Goal: Task Accomplishment & Management: Use online tool/utility

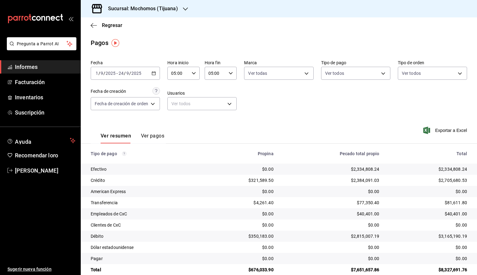
click at [37, 73] on link "Informes" at bounding box center [40, 66] width 80 height 13
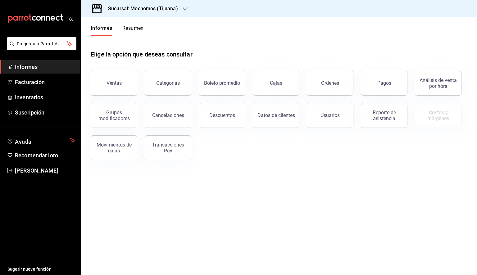
click at [182, 9] on div "Sucursal: Mochomos (Tijuana)" at bounding box center [138, 8] width 105 height 17
click at [104, 28] on font "Animal ([GEOGRAPHIC_DATA])" at bounding box center [116, 26] width 60 height 5
click at [119, 77] on button "Ventas" at bounding box center [114, 83] width 47 height 25
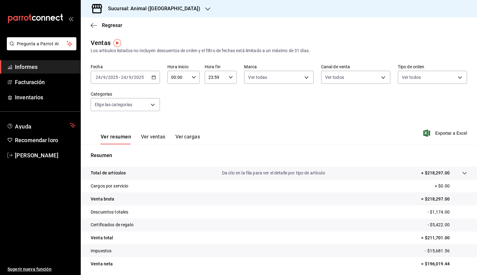
click at [155, 78] on icon "button" at bounding box center [154, 77] width 4 height 4
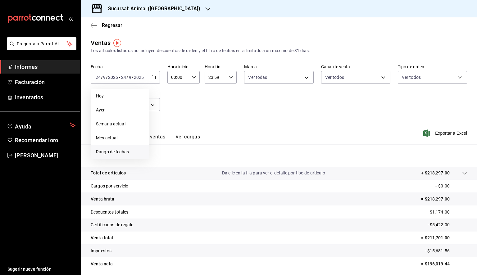
click at [124, 151] on font "Rango de fechas" at bounding box center [112, 151] width 33 height 5
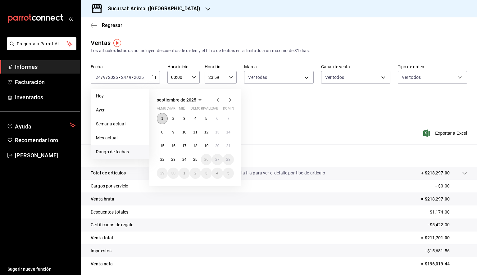
click at [160, 116] on button "1" at bounding box center [162, 118] width 11 height 11
click at [195, 159] on font "25" at bounding box center [195, 159] width 4 height 4
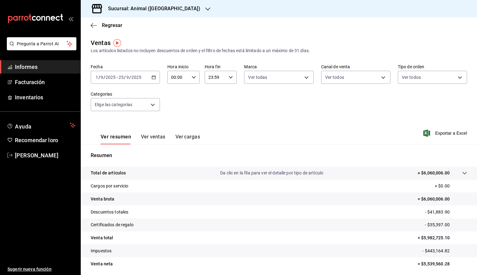
click at [195, 74] on div "00:00 Hora inicio" at bounding box center [183, 77] width 32 height 13
click at [174, 107] on font "05" at bounding box center [174, 105] width 5 height 5
type input "05:00"
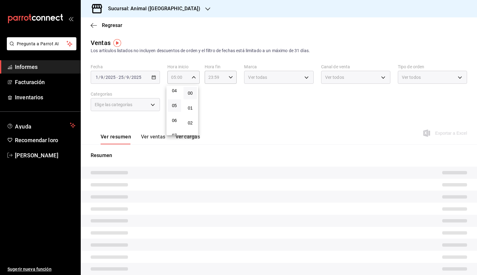
click at [233, 82] on div at bounding box center [238, 137] width 477 height 275
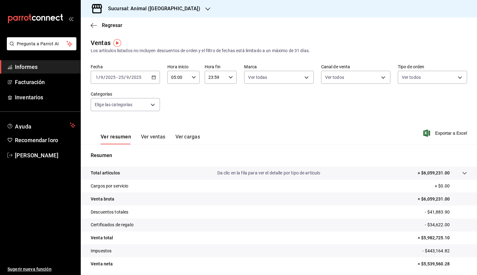
click at [229, 80] on div "23:59 Hora fin" at bounding box center [221, 77] width 32 height 13
click at [212, 105] on font "05" at bounding box center [211, 102] width 5 height 5
type input "05:59"
click at [227, 92] on font "00" at bounding box center [226, 93] width 5 height 5
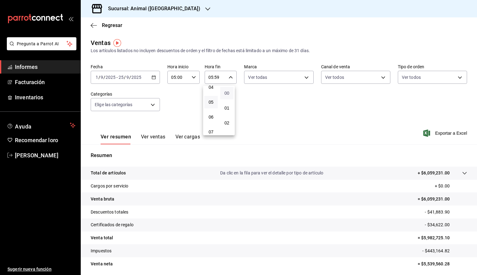
type input "05:00"
click at [284, 81] on div at bounding box center [238, 137] width 477 height 275
click at [287, 79] on body "Pregunta a Parrot AI Informes Facturación Inventarios Ayuda Recomendar loro [PE…" at bounding box center [238, 137] width 477 height 275
click at [268, 102] on font "Ver todas" at bounding box center [268, 101] width 19 height 5
type input "98bba0fd-3ba1-42e0-bfa8-4188b5c89202"
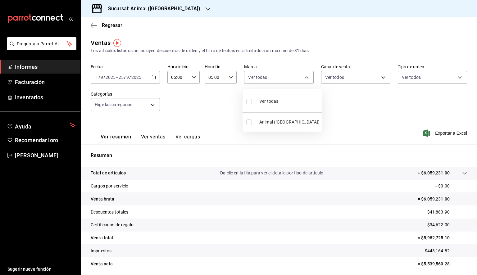
checkbox input "true"
click at [357, 113] on div at bounding box center [238, 137] width 477 height 275
click at [442, 131] on font "Exportar a Excel" at bounding box center [451, 133] width 32 height 5
click at [415, 19] on div "Regresar" at bounding box center [279, 25] width 396 height 16
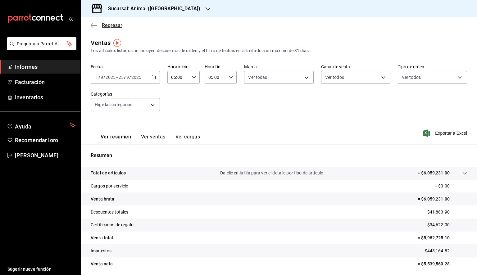
click at [95, 25] on icon "button" at bounding box center [94, 25] width 6 height 0
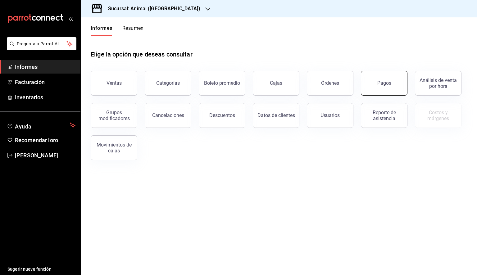
click at [391, 84] on button "Pagos" at bounding box center [384, 83] width 47 height 25
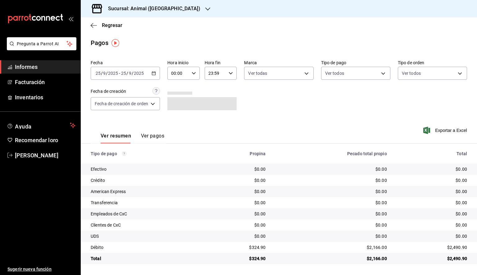
click at [153, 74] on icon "button" at bounding box center [154, 73] width 4 height 4
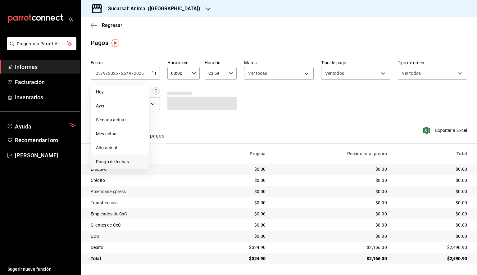
click at [118, 163] on font "Rango de fechas" at bounding box center [112, 161] width 33 height 5
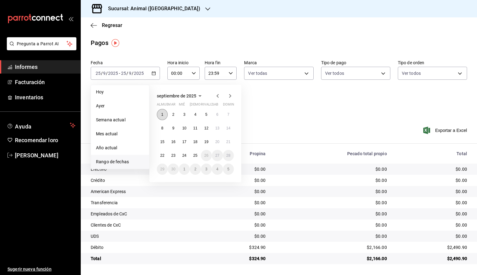
click at [162, 112] on font "1" at bounding box center [162, 114] width 2 height 4
click at [194, 154] on font "25" at bounding box center [195, 155] width 4 height 4
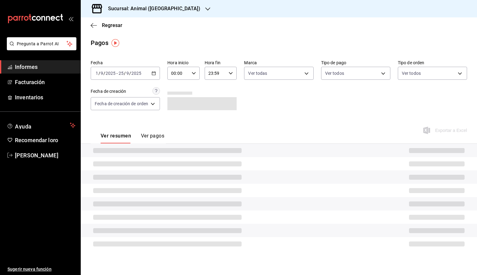
click at [193, 75] on icon "button" at bounding box center [194, 73] width 4 height 4
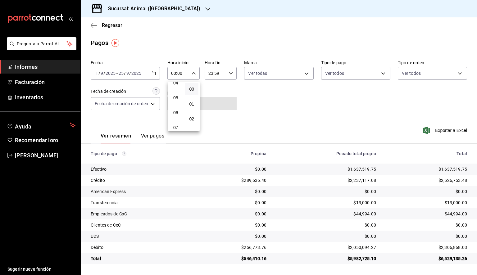
scroll to position [62, 0]
click at [177, 101] on font "05" at bounding box center [175, 101] width 5 height 5
type input "05:00"
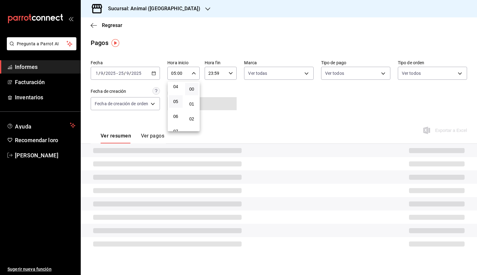
click at [231, 74] on div at bounding box center [238, 137] width 477 height 275
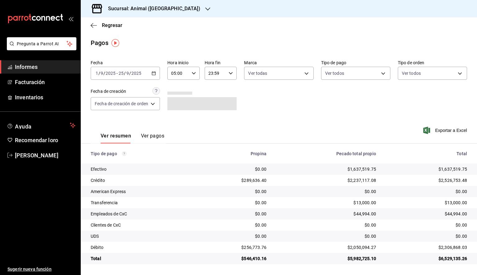
click at [230, 74] on icon "button" at bounding box center [231, 73] width 4 height 4
click at [213, 104] on font "05" at bounding box center [213, 101] width 5 height 5
click at [231, 91] on font "00" at bounding box center [228, 89] width 5 height 5
type input "05:00"
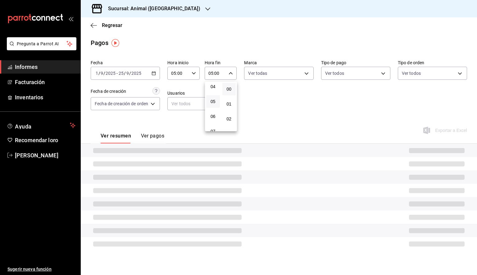
click at [295, 79] on div at bounding box center [238, 137] width 477 height 275
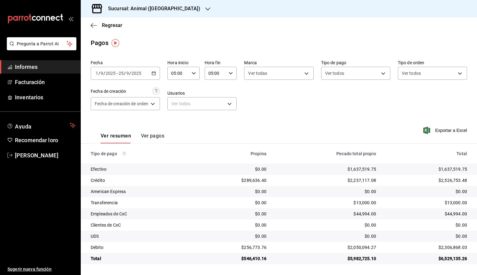
click at [295, 79] on body "Pregunta a Parrot AI Informes Facturación Inventarios Ayuda Recomendar loro [PE…" at bounding box center [238, 137] width 477 height 275
click at [283, 97] on li "Ver todas" at bounding box center [284, 97] width 79 height 18
type input "98bba0fd-3ba1-42e0-bfa8-4188b5c89202"
checkbox input "true"
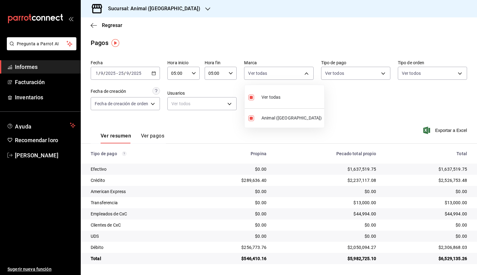
click at [378, 105] on div at bounding box center [238, 137] width 477 height 275
click at [452, 130] on font "Exportar a Excel" at bounding box center [451, 130] width 32 height 5
